Goal: Navigation & Orientation: Understand site structure

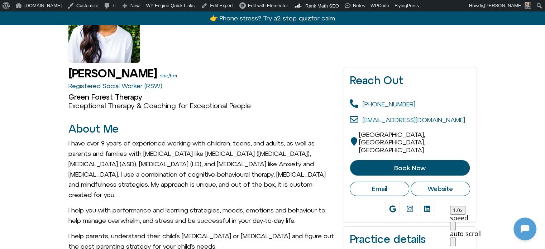
scroll to position [114, 0]
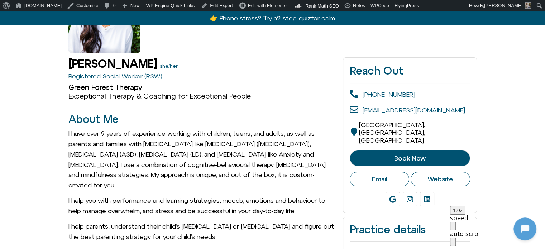
click at [453, 249] on icon at bounding box center [453, 252] width 0 height 0
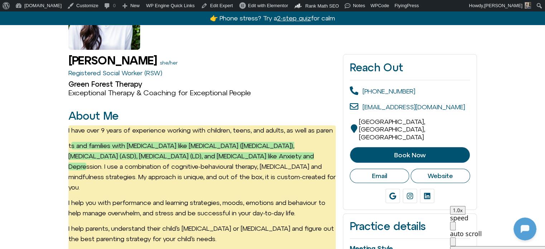
scroll to position [0, 0]
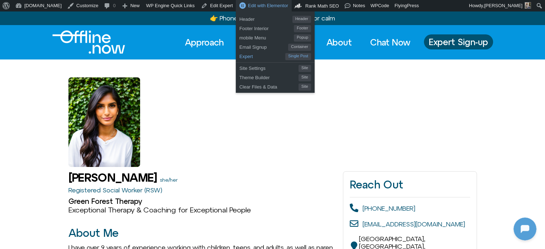
drag, startPoint x: 235, startPoint y: 56, endPoint x: 248, endPoint y: 53, distance: 13.3
click at [239, 56] on span "Expert" at bounding box center [262, 55] width 46 height 9
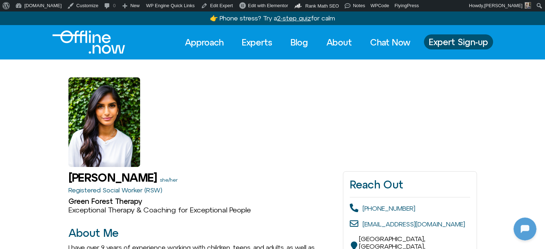
click at [219, 137] on div at bounding box center [272, 113] width 409 height 108
click at [97, 40] on img "Logo" at bounding box center [88, 41] width 73 height 23
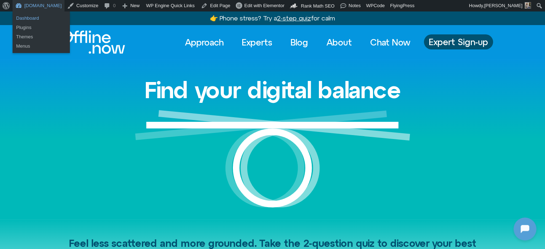
click at [29, 15] on link "Dashboard" at bounding box center [41, 18] width 57 height 9
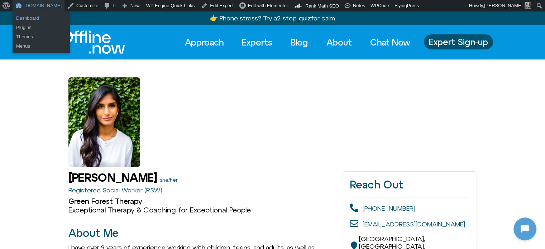
click at [29, 20] on link "Dashboard" at bounding box center [41, 18] width 57 height 9
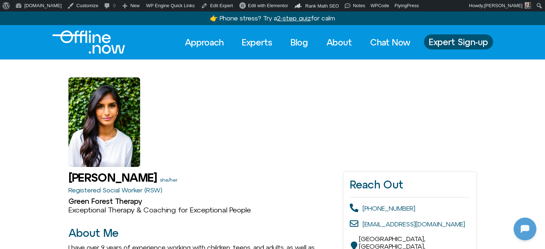
click at [73, 39] on img "Logo" at bounding box center [88, 41] width 73 height 23
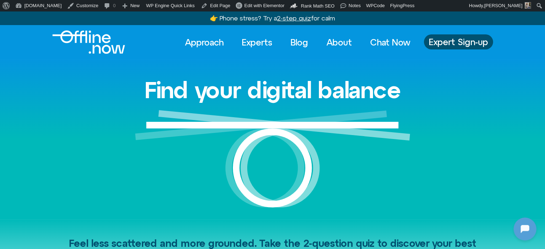
click at [96, 43] on img "Logo" at bounding box center [88, 41] width 73 height 23
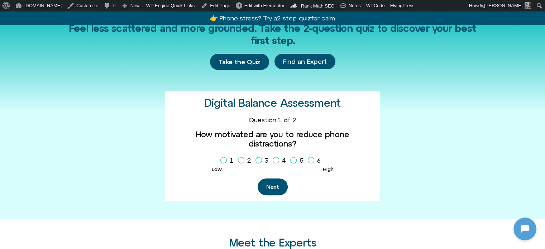
scroll to position [430, 0]
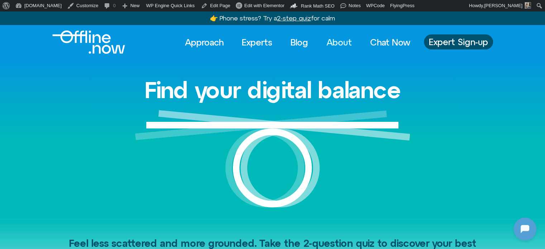
click at [347, 45] on link "About" at bounding box center [339, 42] width 38 height 16
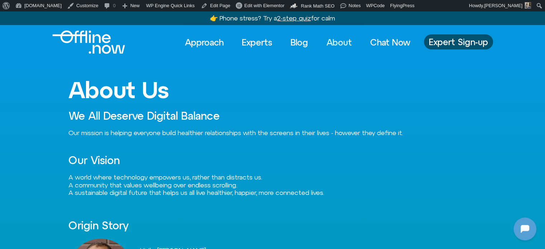
click at [339, 43] on link "About" at bounding box center [339, 42] width 38 height 16
click at [380, 42] on link "Chat Now" at bounding box center [390, 42] width 53 height 16
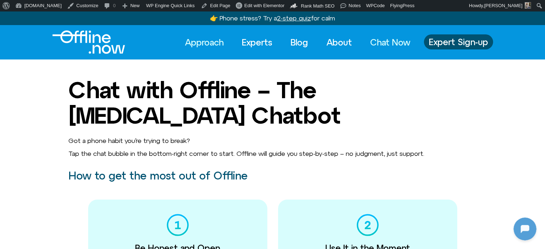
click at [204, 42] on link "Approach" at bounding box center [204, 42] width 52 height 16
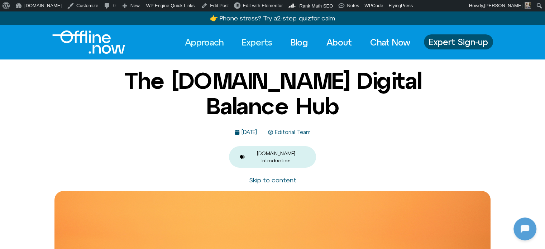
click at [259, 38] on link "Experts" at bounding box center [256, 42] width 43 height 16
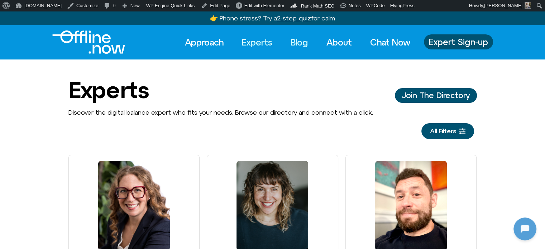
click at [296, 43] on link "Blog" at bounding box center [299, 42] width 30 height 16
click at [324, 41] on link "About" at bounding box center [339, 42] width 38 height 16
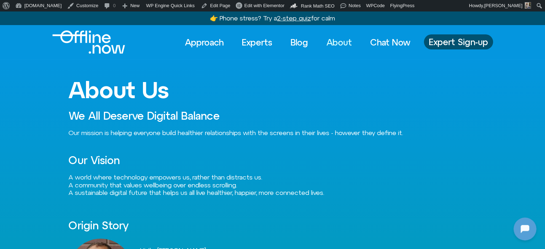
click at [101, 49] on img "Logo" at bounding box center [88, 41] width 73 height 23
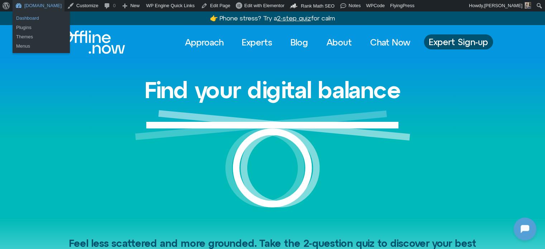
click at [29, 18] on link "Dashboard" at bounding box center [41, 18] width 57 height 9
